Goal: Task Accomplishment & Management: Use online tool/utility

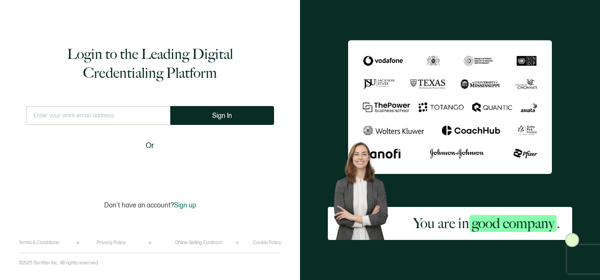
click at [156, 104] on div "Login to the Leading Digital Credentialing Platform This doesn't look like a va…" at bounding box center [150, 127] width 262 height 226
click at [154, 112] on input "text" at bounding box center [98, 115] width 144 height 19
type input "[PERSON_NAME][EMAIL_ADDRESS][PERSON_NAME][DOMAIN_NAME]"
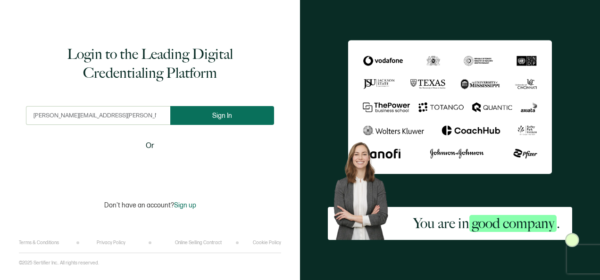
click at [185, 121] on button "Sign In" at bounding box center [222, 115] width 104 height 19
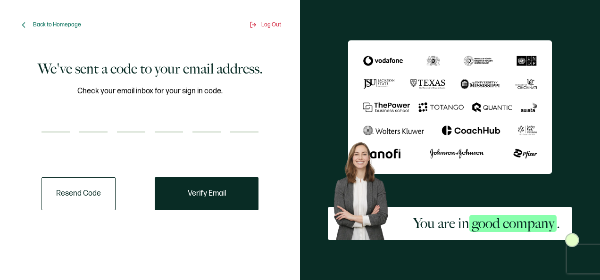
click at [59, 126] on input "number" at bounding box center [56, 123] width 28 height 19
type input "2"
type input "5"
type input "9"
type input "8"
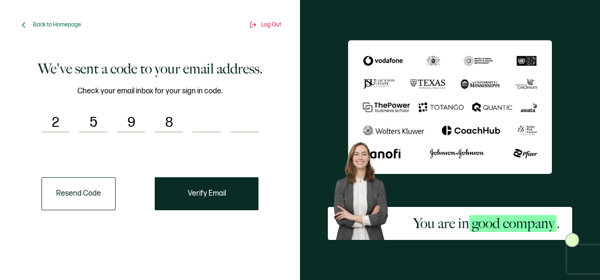
type input "5"
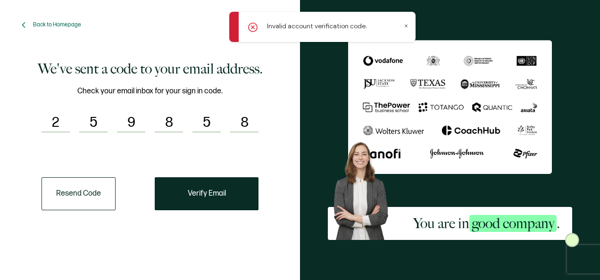
type input "8"
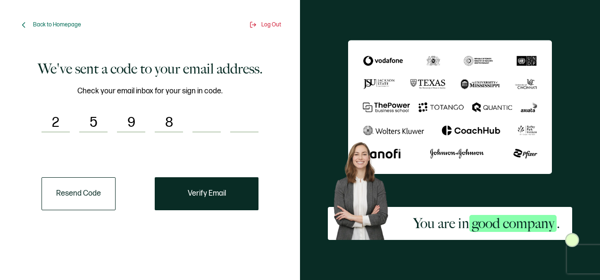
type input "9"
type input "8"
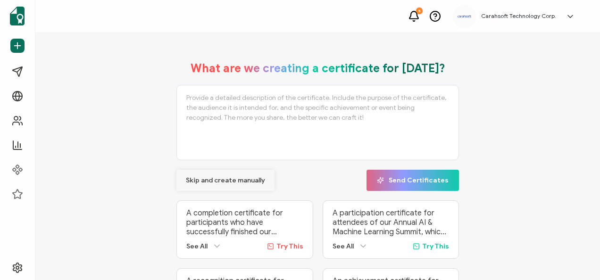
click at [233, 179] on span "Skip and create manually" at bounding box center [225, 180] width 79 height 7
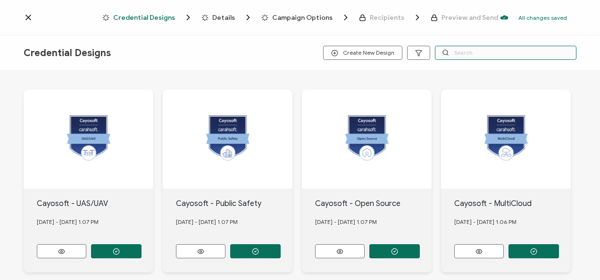
click at [466, 56] on input "text" at bounding box center [506, 53] width 142 height 14
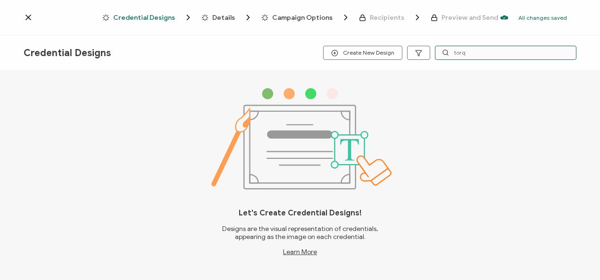
type input "torq"
